Goal: Check status

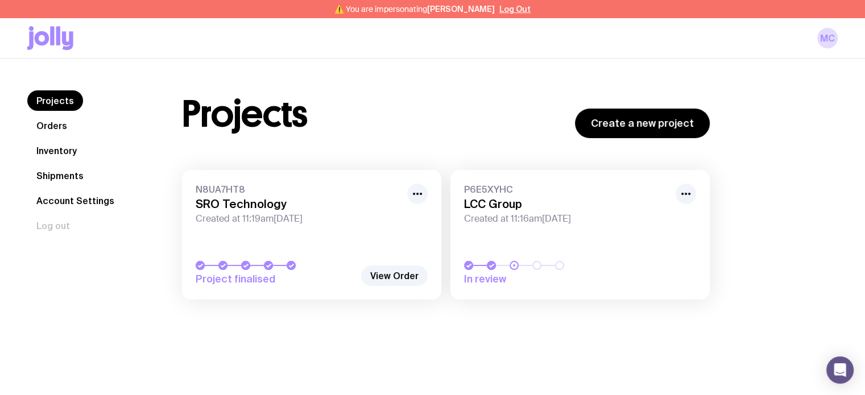
click at [336, 242] on link "N8UA7HT8 SRO Technology Created at 11:19am[DATE] Project finalised" at bounding box center [311, 235] width 259 height 130
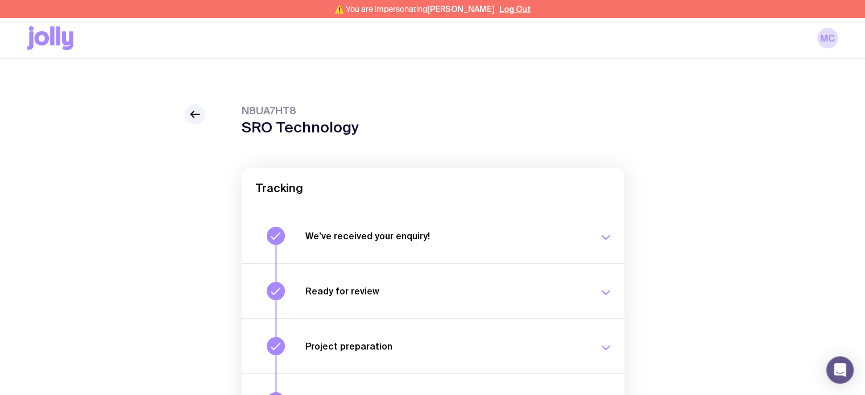
scroll to position [214, 0]
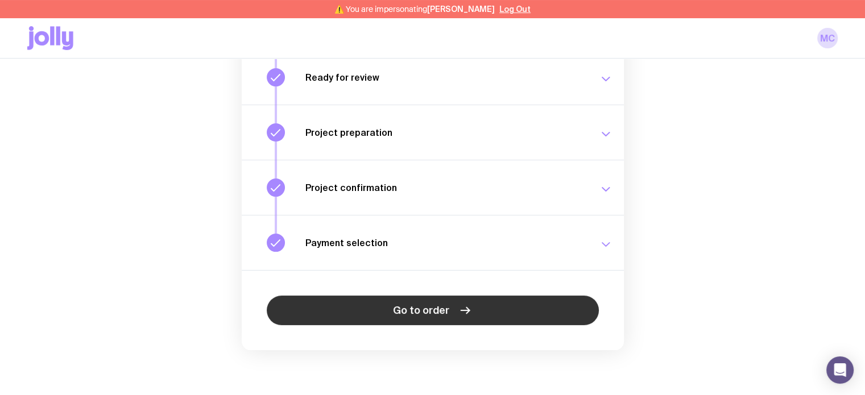
click at [437, 304] on span "Go to order" at bounding box center [421, 311] width 56 height 14
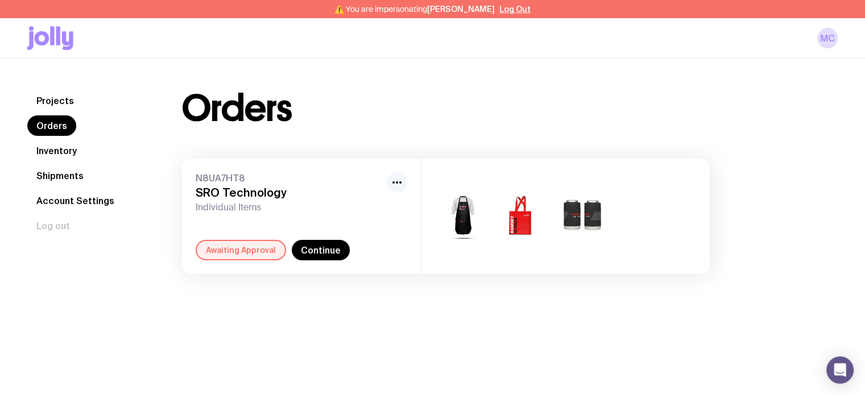
click at [393, 184] on icon "button" at bounding box center [397, 183] width 14 height 14
click at [353, 85] on div "Projects Orders Inventory Shipments Account Settings Log out Projects Orders In…" at bounding box center [432, 182] width 865 height 247
drag, startPoint x: 225, startPoint y: 217, endPoint x: 239, endPoint y: 230, distance: 19.7
click at [226, 217] on div "N8UA7HT8 SRO Technology Individual Items Rename Awaiting Approval Continue" at bounding box center [301, 216] width 239 height 115
drag, startPoint x: 248, startPoint y: 247, endPoint x: 280, endPoint y: 248, distance: 32.4
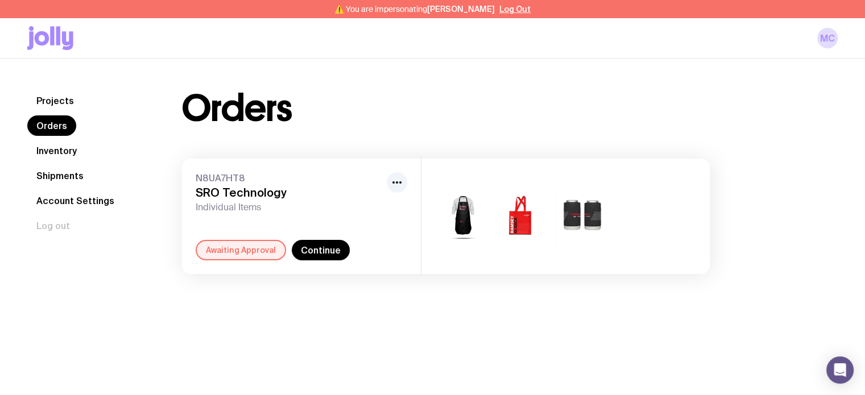
click at [250, 247] on div "Awaiting Approval" at bounding box center [241, 250] width 90 height 20
click at [323, 256] on link "Continue" at bounding box center [321, 250] width 58 height 20
